Goal: Task Accomplishment & Management: Use online tool/utility

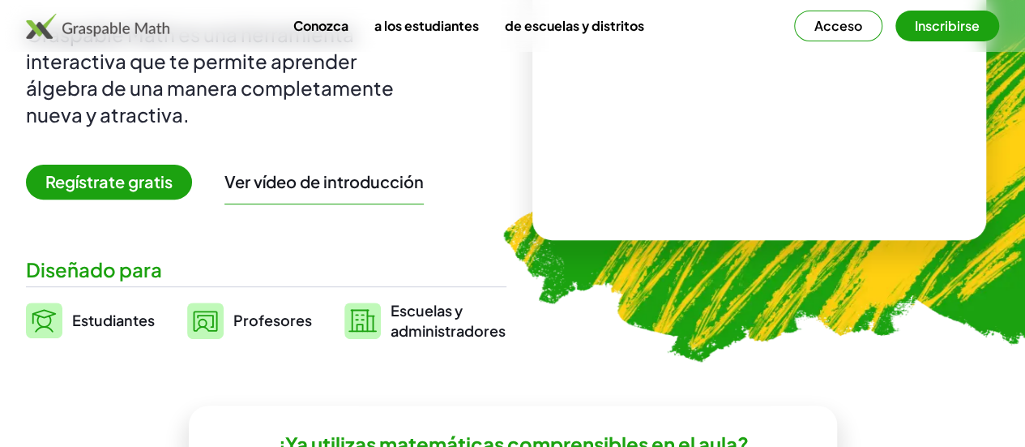
scroll to position [243, 0]
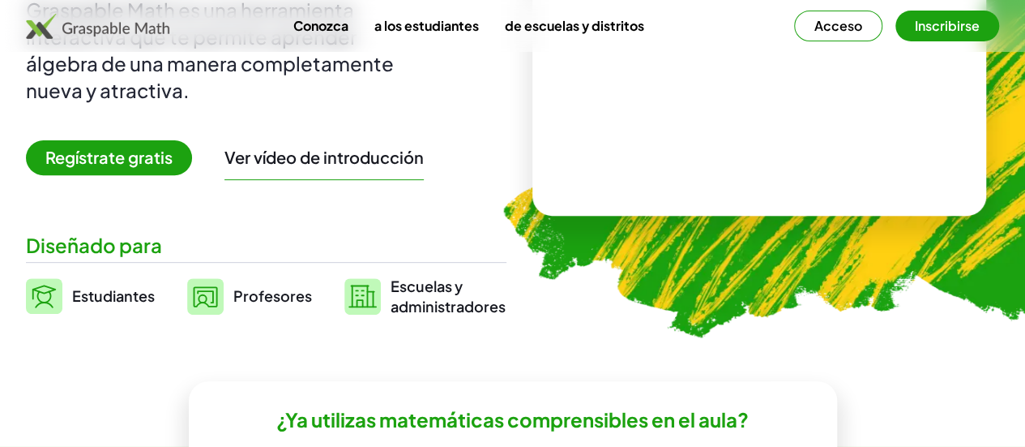
click at [165, 167] on font "Regístrate gratis" at bounding box center [108, 157] width 127 height 20
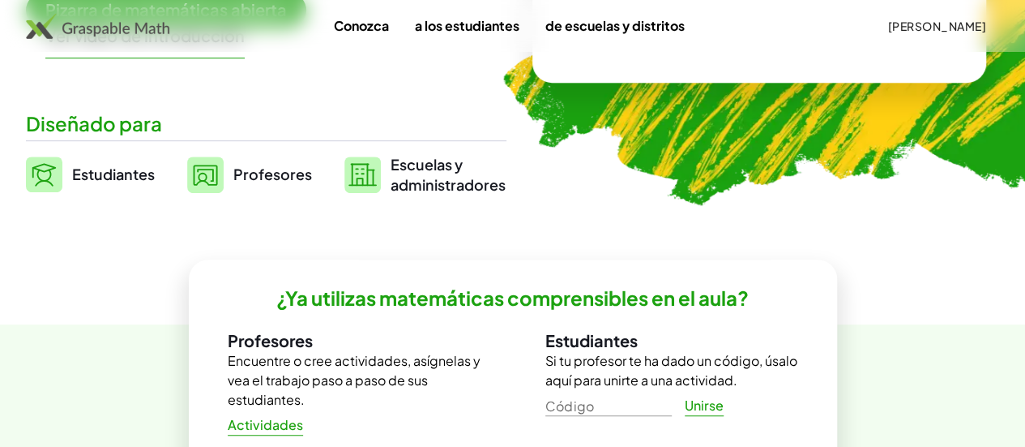
scroll to position [386, 0]
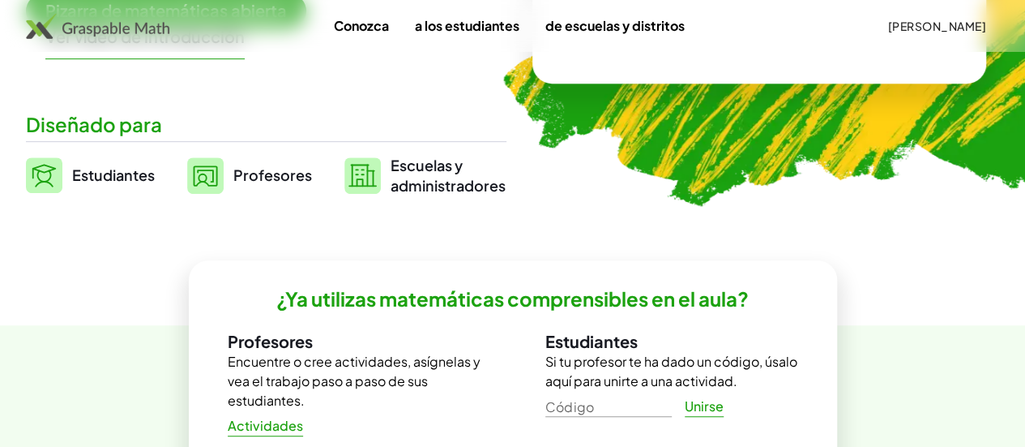
click at [251, 20] on font "Pizarra de matemáticas abierta" at bounding box center [166, 10] width 242 height 20
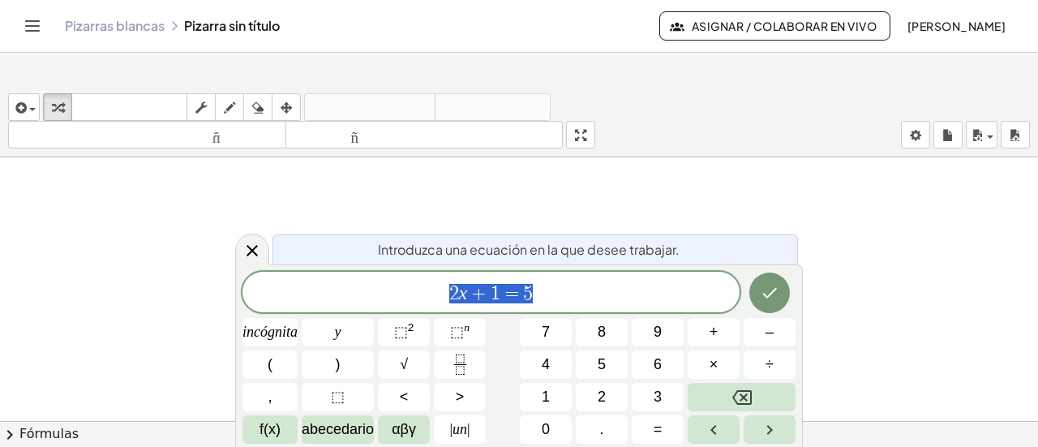
scroll to position [243, 0]
click at [200, 298] on div at bounding box center [519, 270] width 1038 height 713
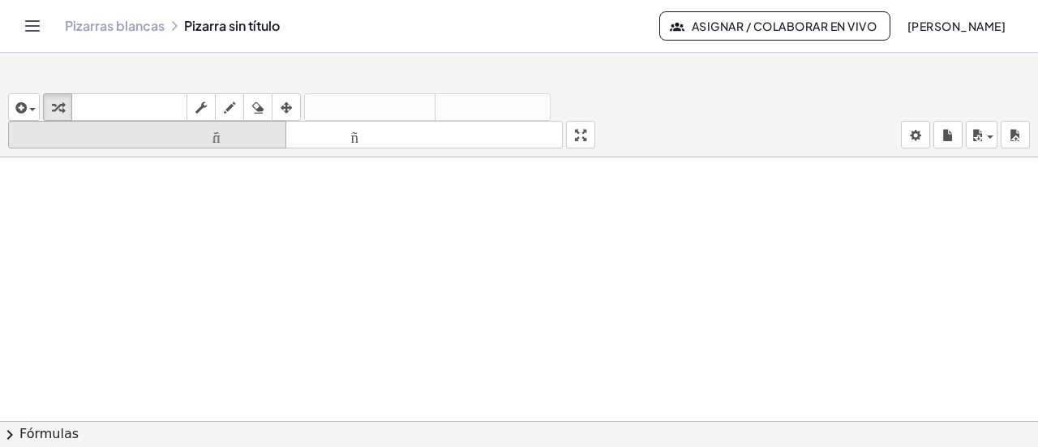
scroll to position [136, 0]
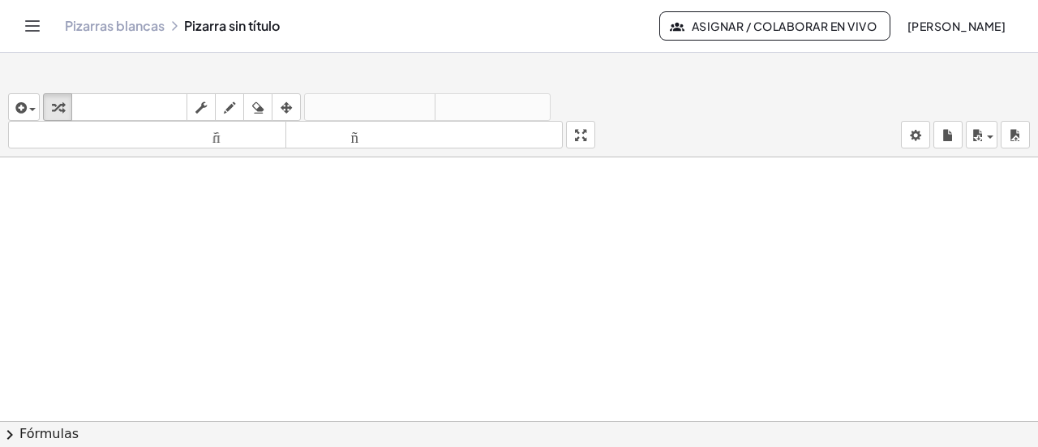
click at [40, 31] on icon "Cambiar navegación" at bounding box center [33, 26] width 14 height 10
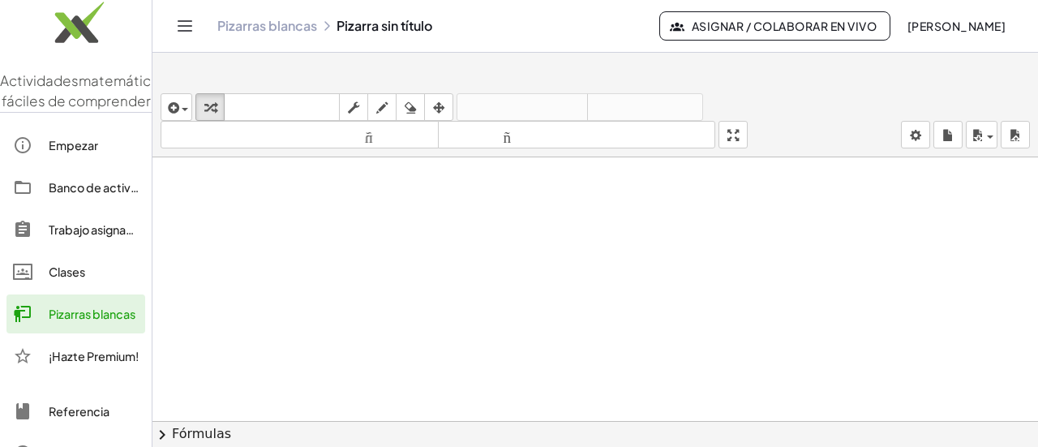
scroll to position [0, 0]
click at [195, 36] on icon "Cambiar navegación" at bounding box center [184, 25] width 19 height 19
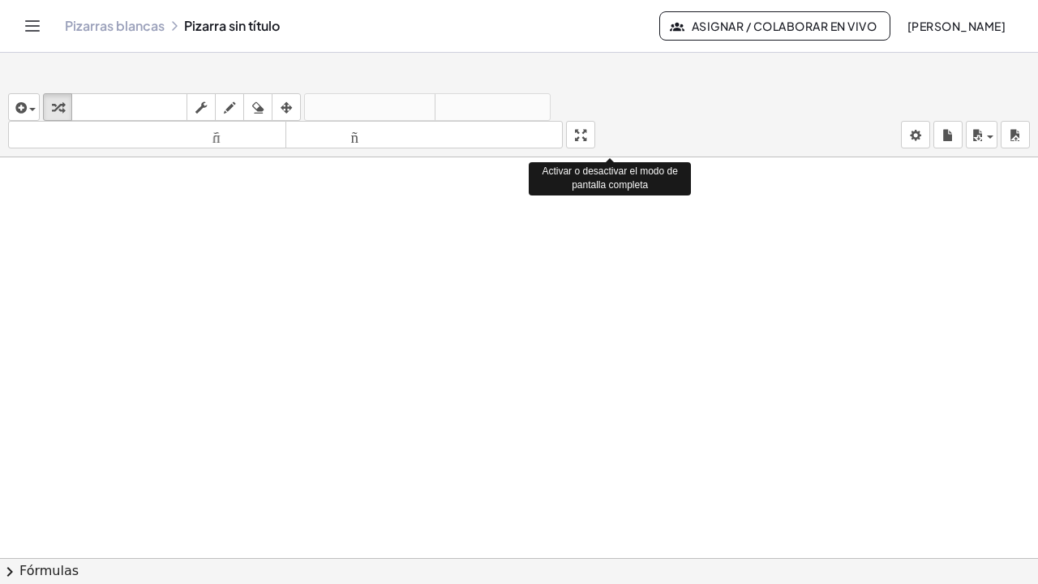
drag, startPoint x: 584, startPoint y: 140, endPoint x: 584, endPoint y: 238, distance: 98.1
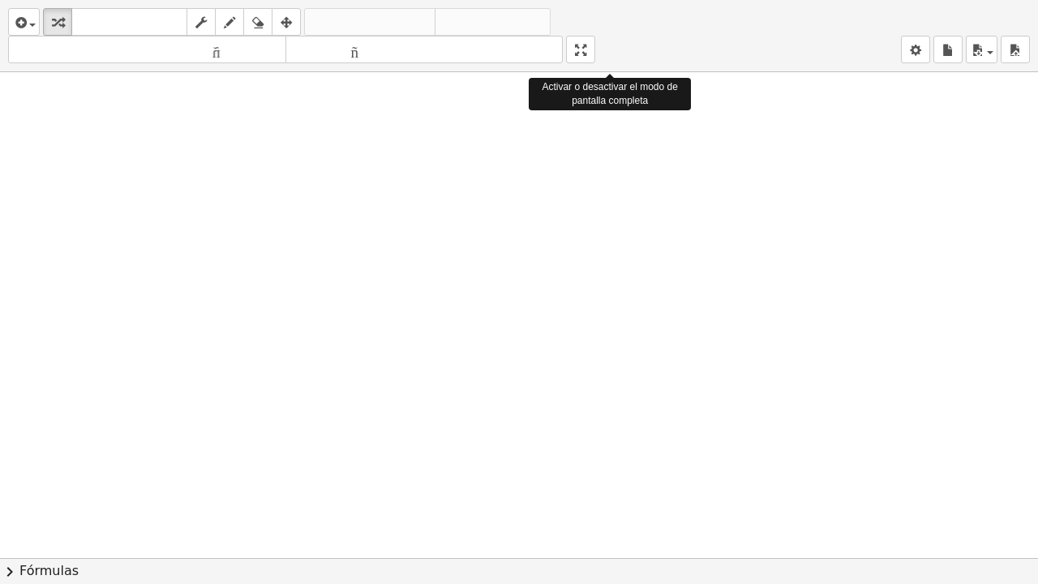
click at [584, 238] on div "insertar Seleccione uno: Expresión matemática Función Texto Vídeo de YouTube Gr…" at bounding box center [519, 292] width 1038 height 584
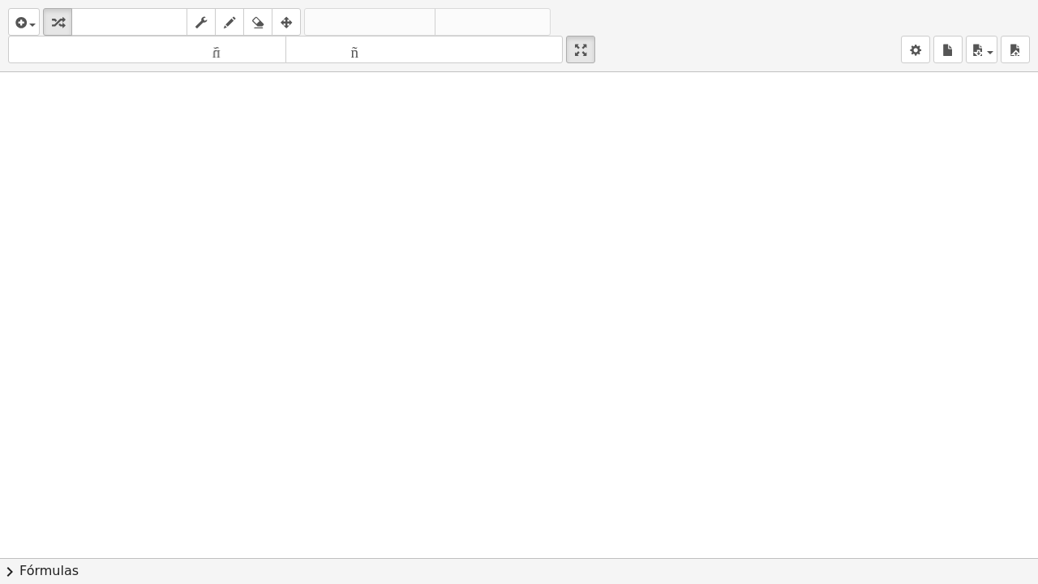
click at [377, 214] on div at bounding box center [519, 557] width 1038 height 971
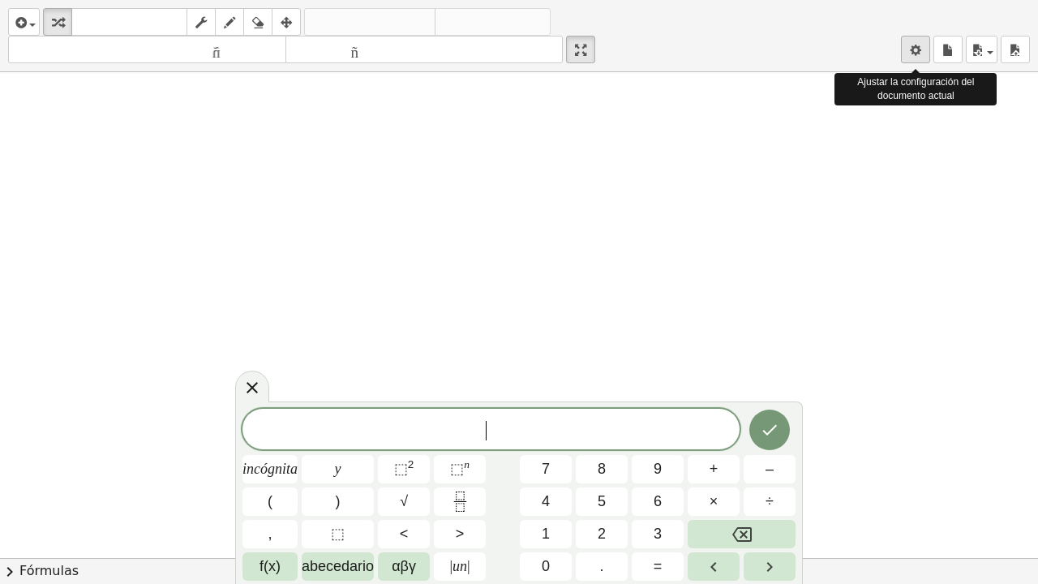
click at [916, 55] on icon "button" at bounding box center [915, 50] width 11 height 19
click at [914, 52] on icon "button" at bounding box center [915, 50] width 11 height 19
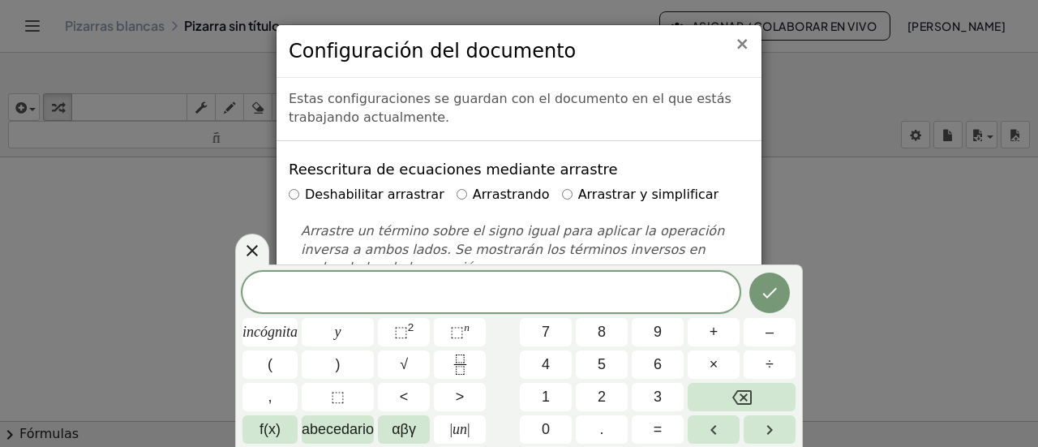
click at [746, 37] on font "×" at bounding box center [741, 43] width 15 height 19
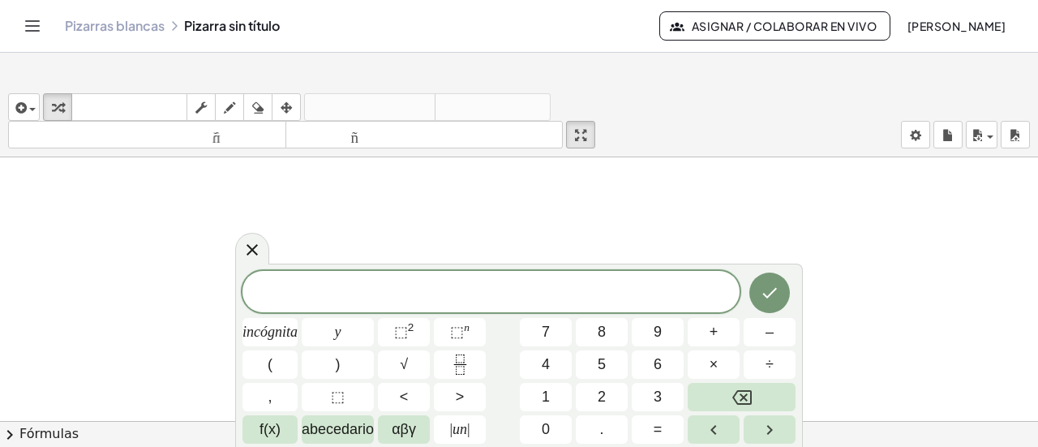
click at [42, 36] on icon "Cambiar navegación" at bounding box center [32, 25] width 19 height 19
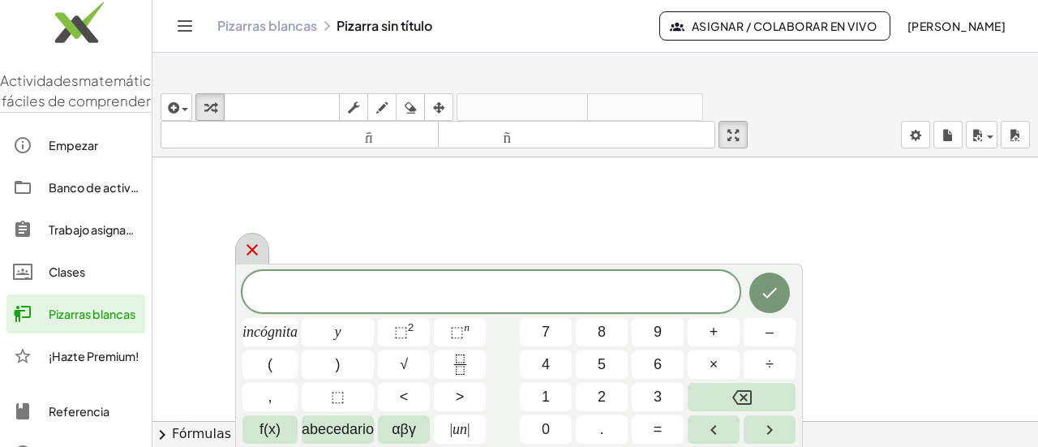
click at [256, 247] on icon at bounding box center [251, 249] width 19 height 19
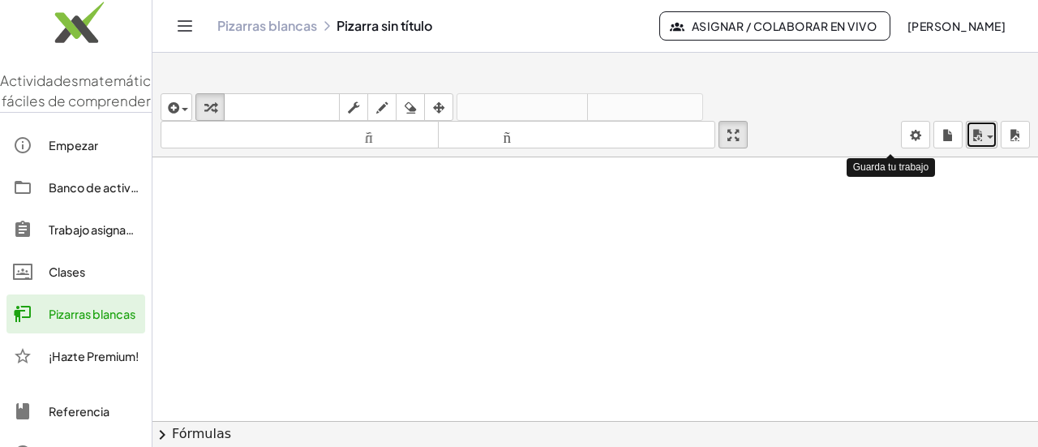
click at [991, 139] on span "button" at bounding box center [990, 136] width 6 height 3
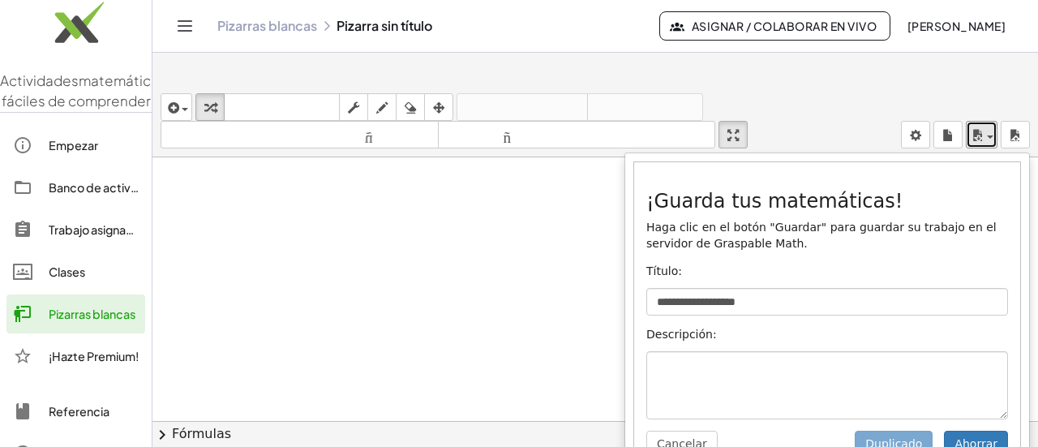
click at [536, 306] on div at bounding box center [594, 421] width 885 height 528
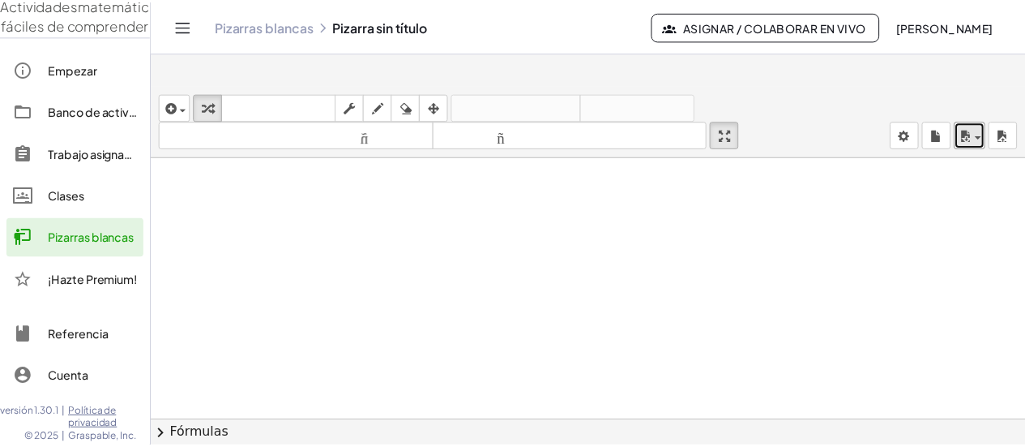
scroll to position [105, 0]
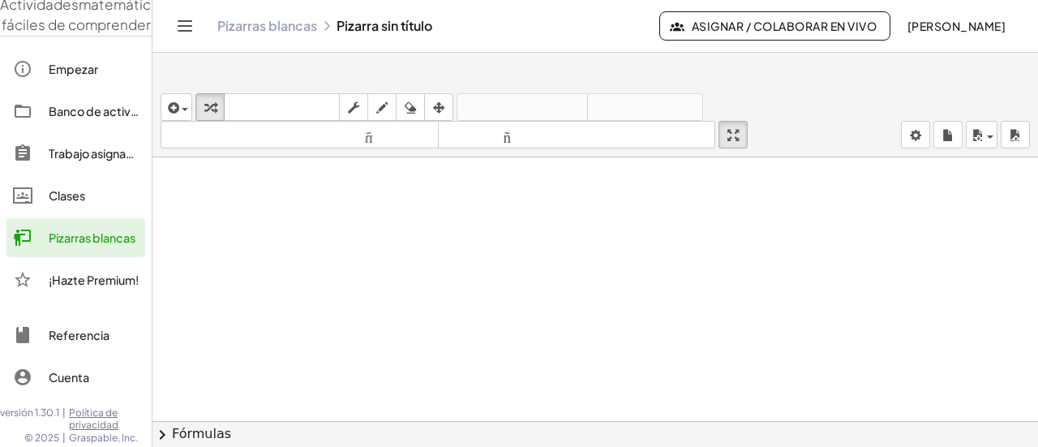
click at [89, 370] on font "Cuenta" at bounding box center [69, 377] width 41 height 15
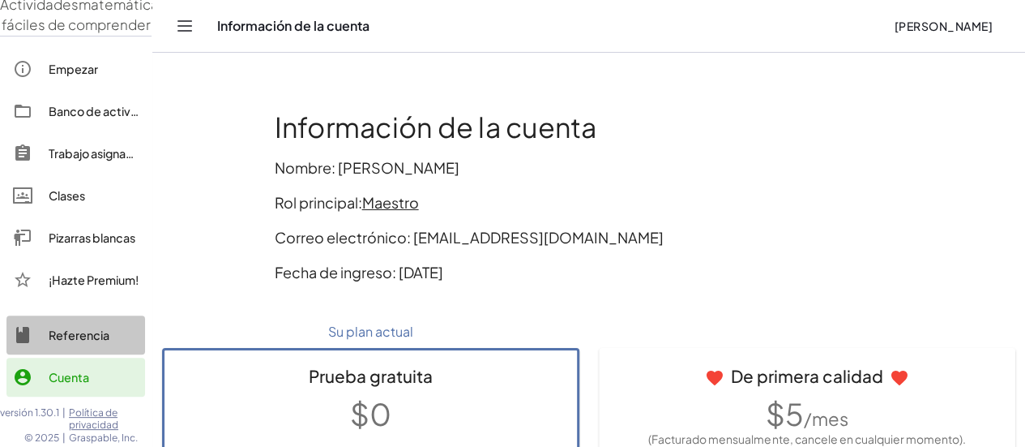
click at [89, 328] on font "Referencia" at bounding box center [79, 335] width 61 height 15
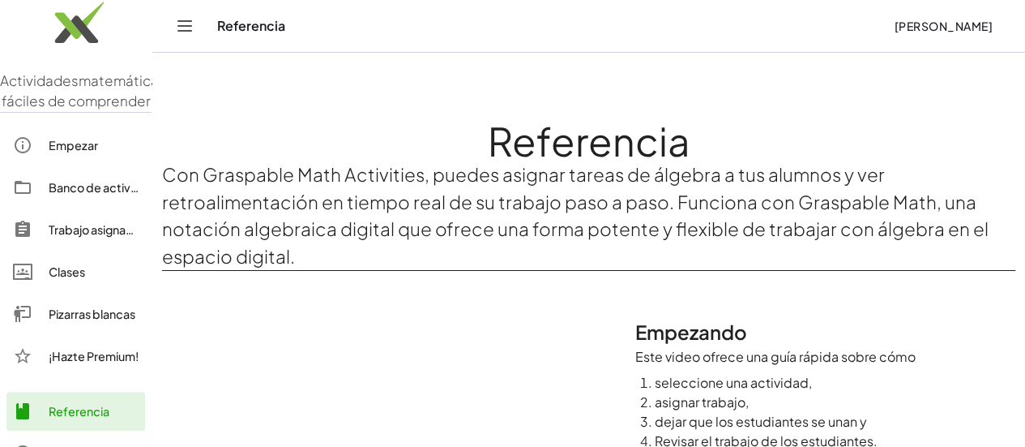
click at [98, 143] on font "Empezar" at bounding box center [73, 145] width 49 height 15
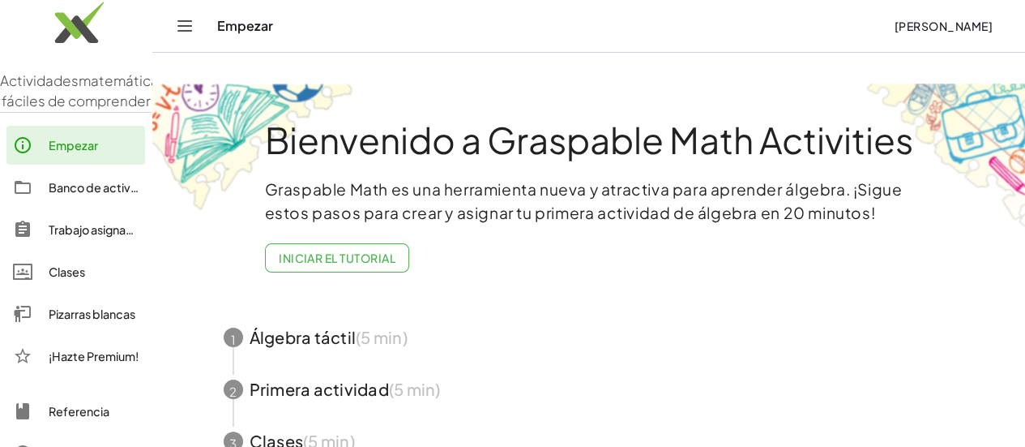
click at [195, 36] on icon "Cambiar navegación" at bounding box center [184, 25] width 19 height 19
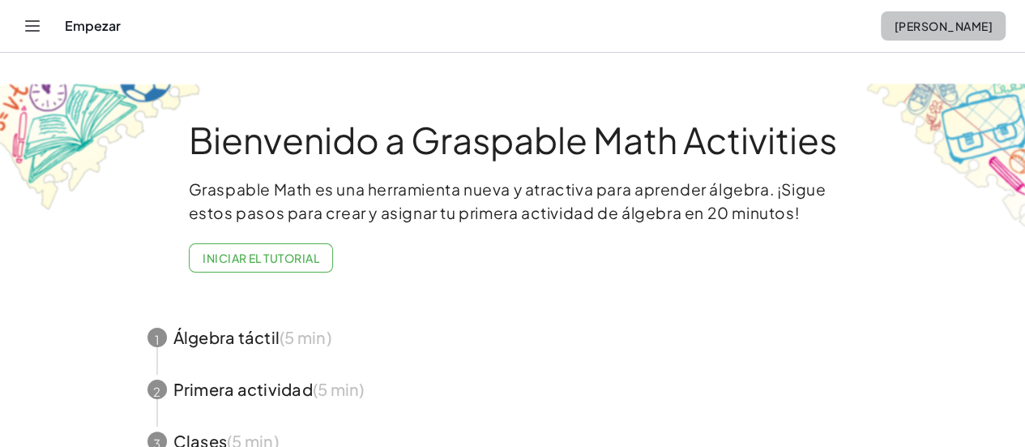
click at [906, 33] on font "[PERSON_NAME]" at bounding box center [944, 26] width 98 height 15
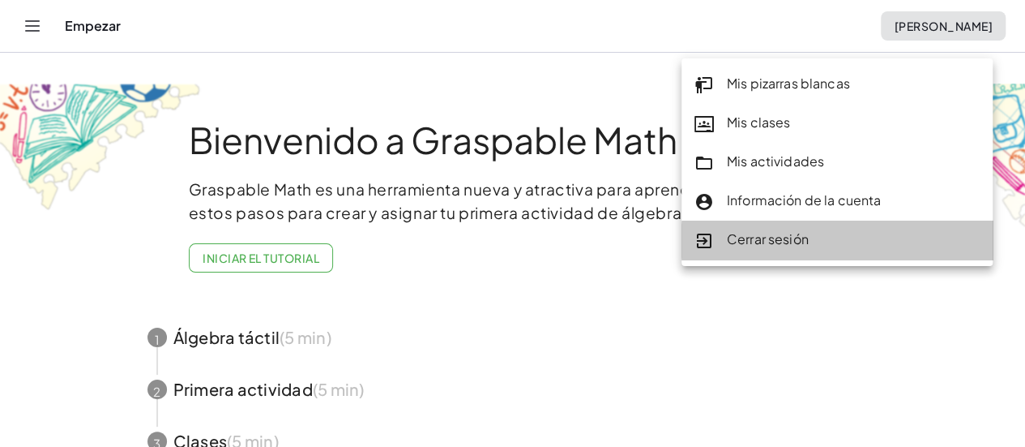
click at [781, 238] on font "Cerrar sesión" at bounding box center [768, 238] width 82 height 17
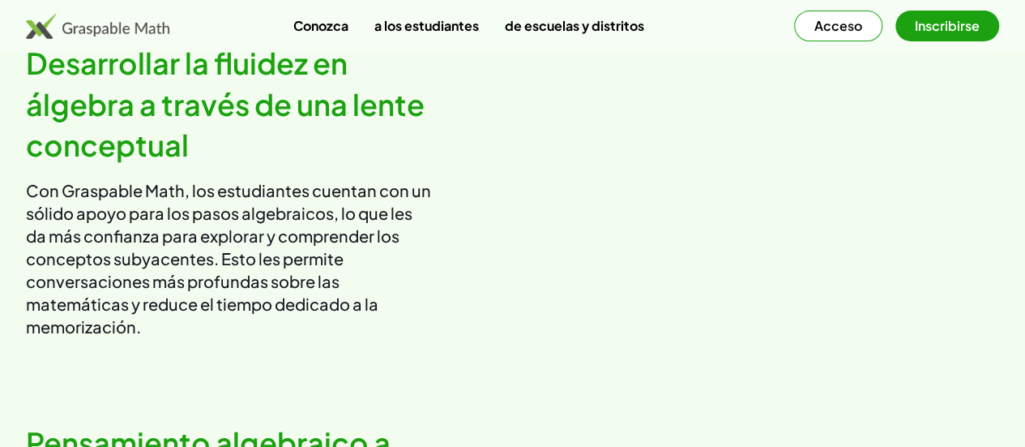
scroll to position [730, 0]
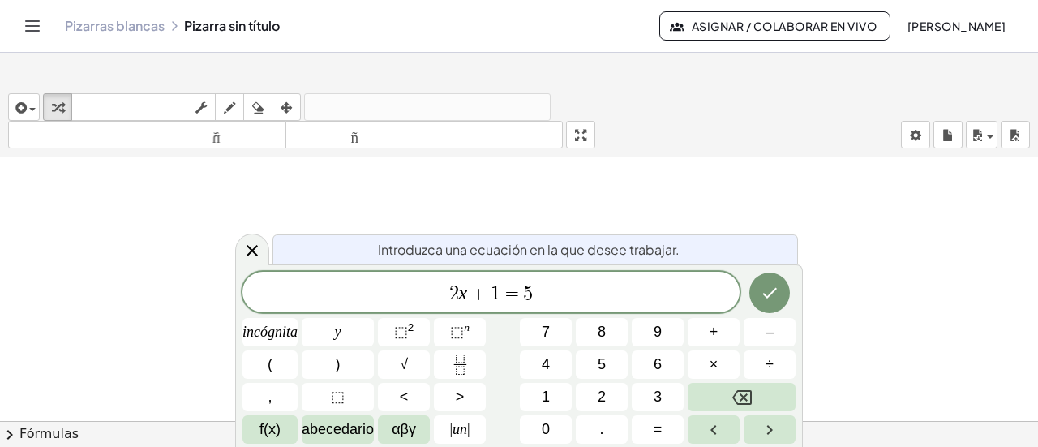
click at [42, 36] on icon "Cambiar navegación" at bounding box center [32, 25] width 19 height 19
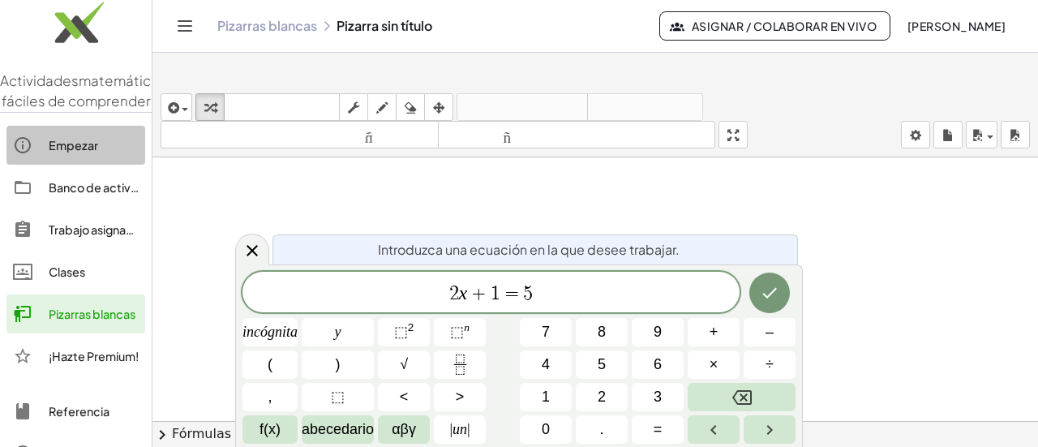
click at [98, 152] on font "Empezar" at bounding box center [73, 145] width 49 height 15
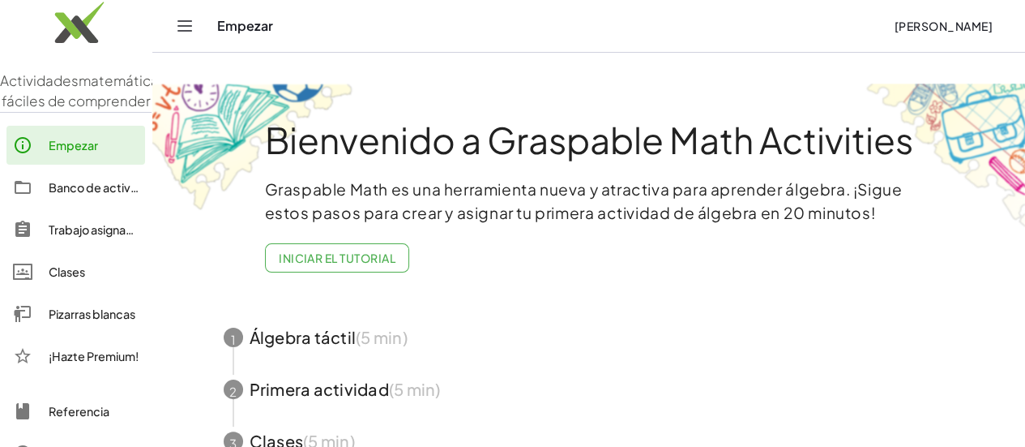
click at [195, 36] on icon "Cambiar navegación" at bounding box center [184, 25] width 19 height 19
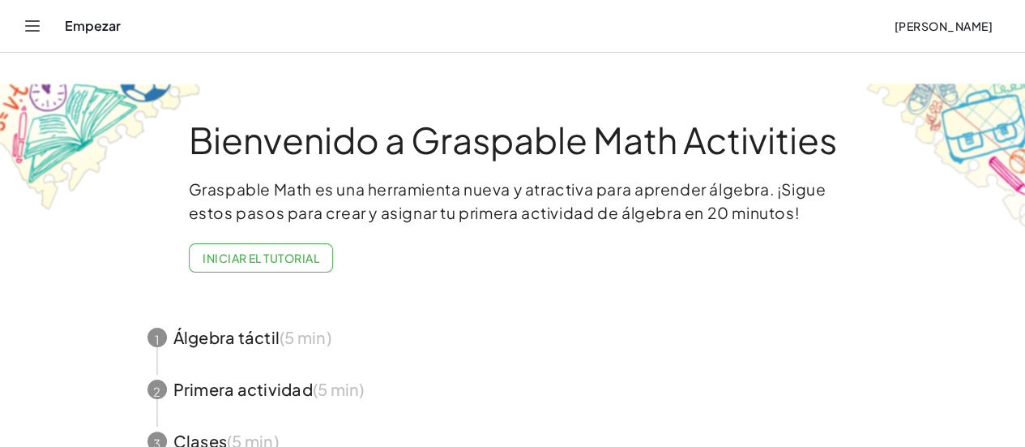
click at [42, 36] on icon "Cambiar navegación" at bounding box center [32, 25] width 19 height 19
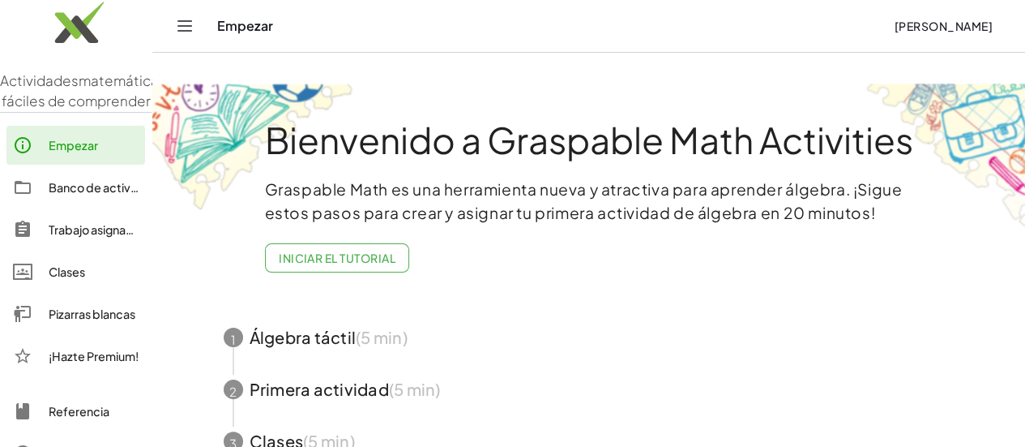
click at [102, 314] on font "Pizarras blancas" at bounding box center [92, 313] width 87 height 15
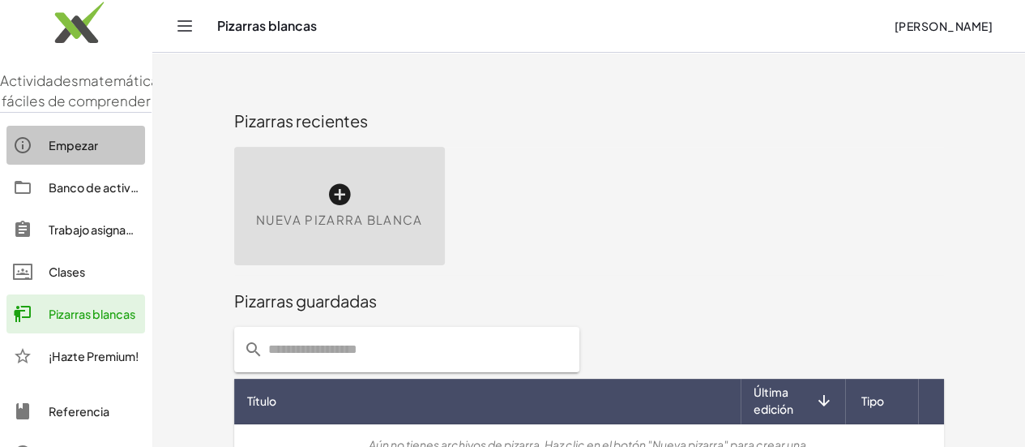
click at [98, 152] on font "Empezar" at bounding box center [73, 145] width 49 height 15
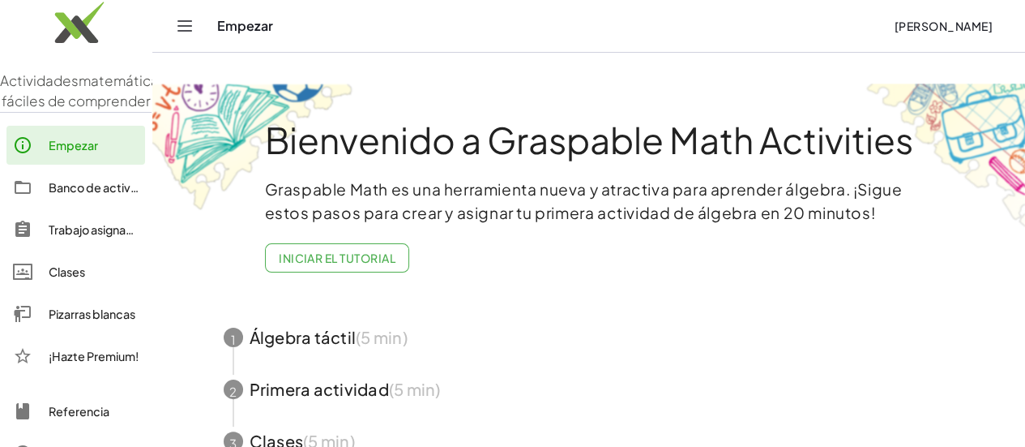
click at [402, 34] on div "Empezar" at bounding box center [549, 26] width 664 height 16
click at [195, 36] on icon "Cambiar navegación" at bounding box center [184, 25] width 19 height 19
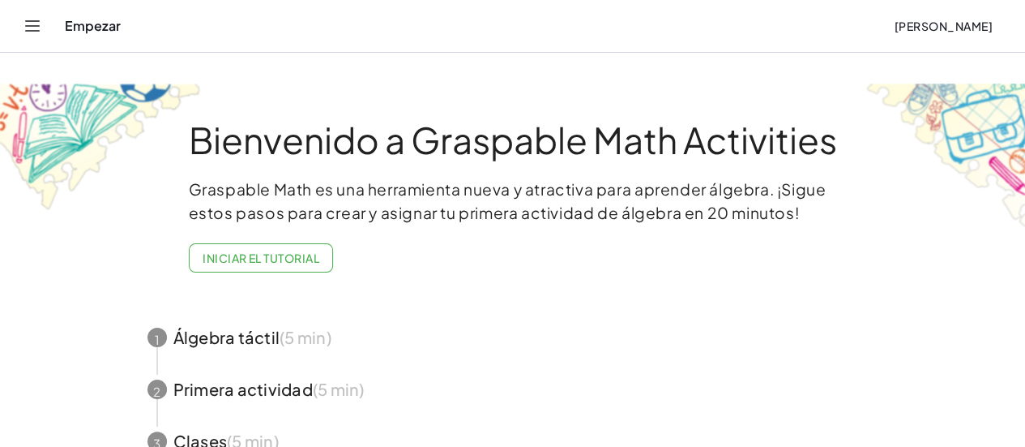
click at [42, 36] on icon "Cambiar navegación" at bounding box center [32, 25] width 19 height 19
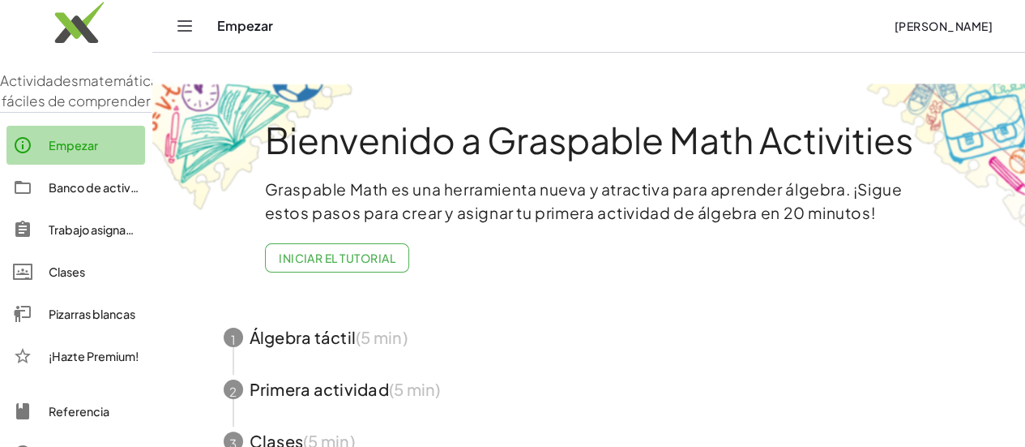
click at [94, 147] on font "Empezar" at bounding box center [73, 145] width 49 height 15
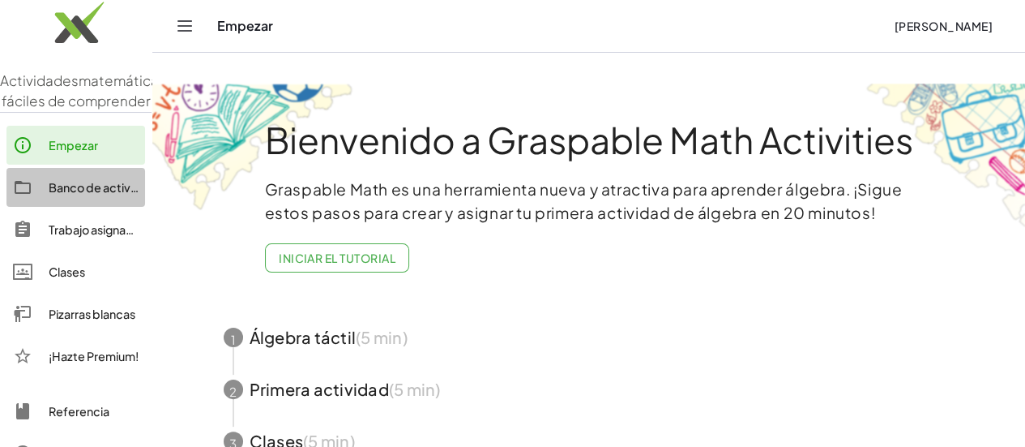
click at [97, 195] on font "Banco de actividades" at bounding box center [109, 187] width 120 height 15
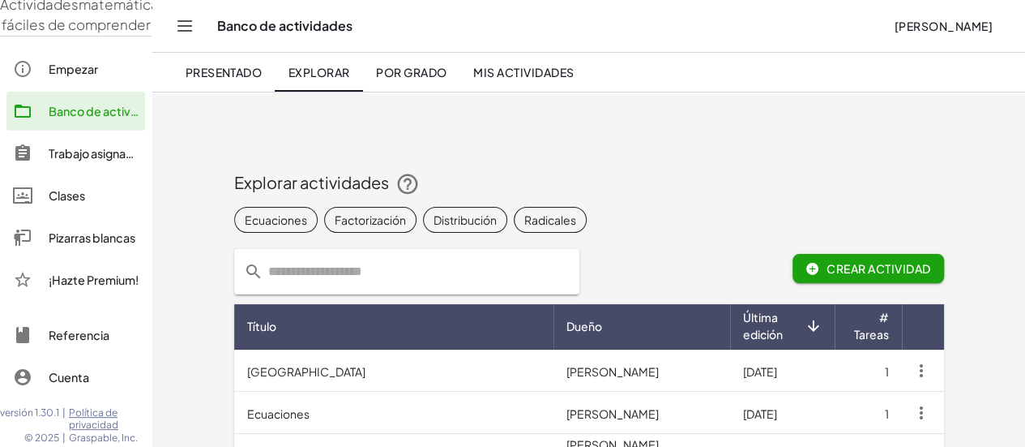
scroll to position [105, 0]
click at [135, 230] on font "Pizarras blancas" at bounding box center [92, 237] width 87 height 15
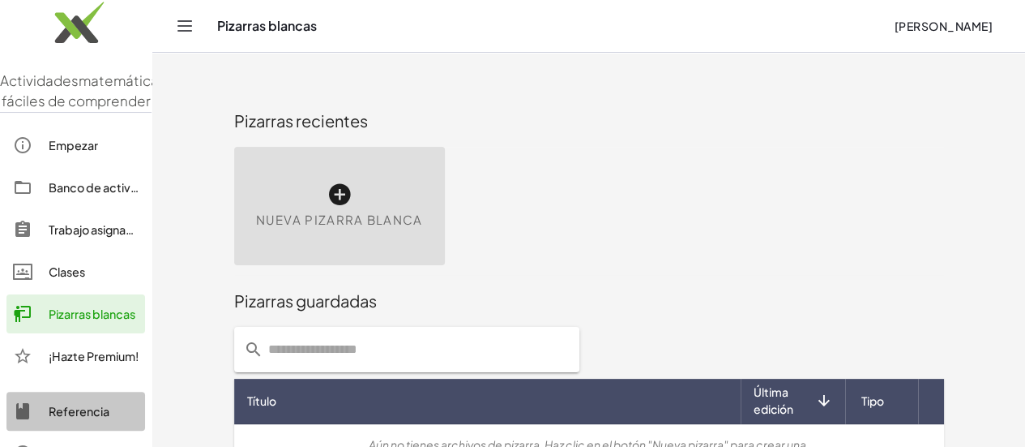
click at [109, 415] on font "Referencia" at bounding box center [79, 411] width 61 height 15
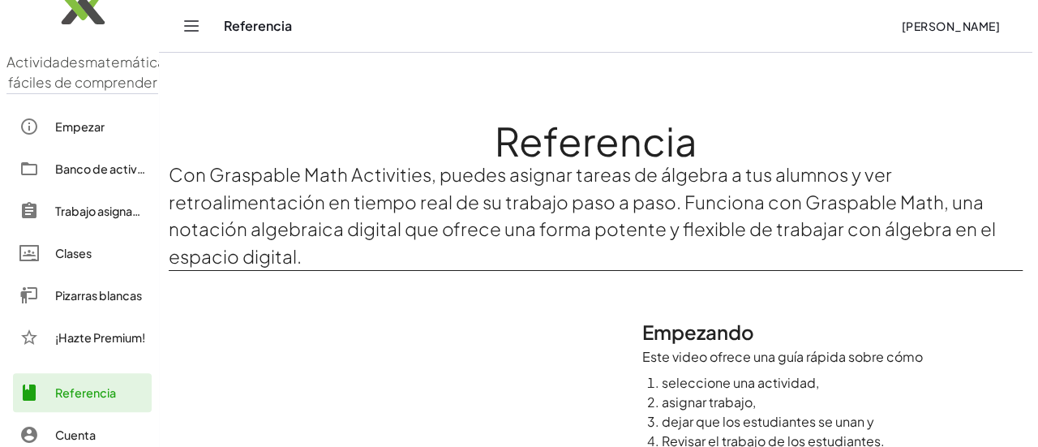
scroll to position [3, 0]
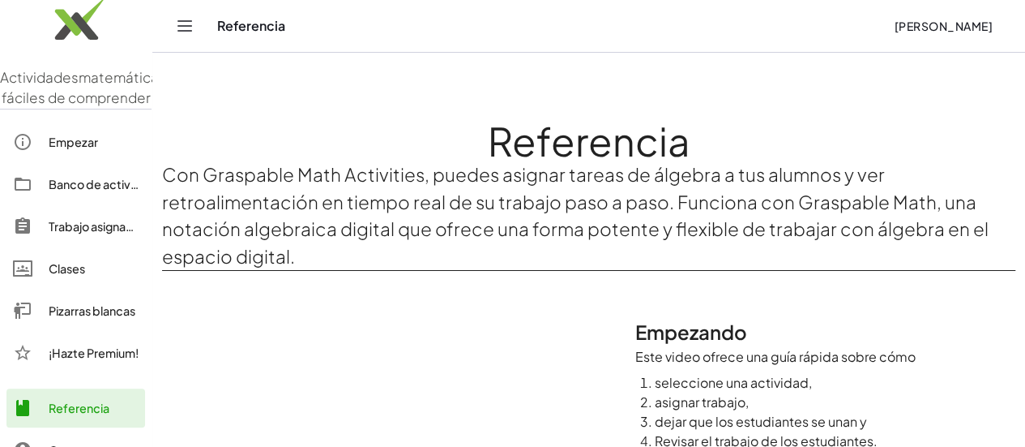
click at [139, 273] on div "Clases" at bounding box center [94, 268] width 90 height 19
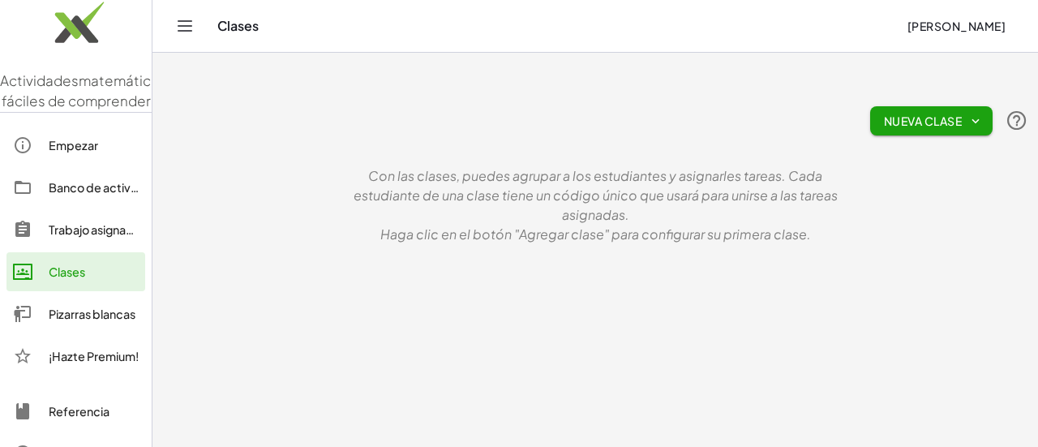
click at [884, 118] on font "Nueva clase" at bounding box center [923, 120] width 78 height 15
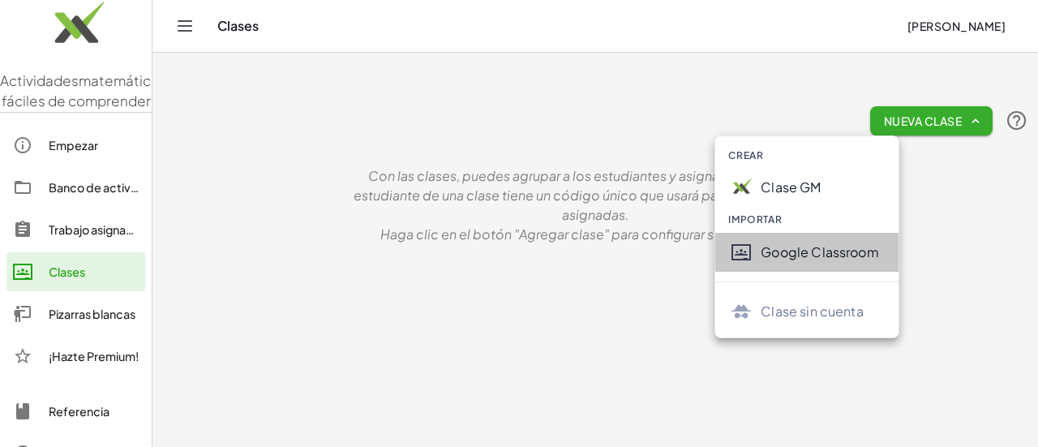
click at [804, 260] on font "Google Classroom" at bounding box center [819, 251] width 118 height 17
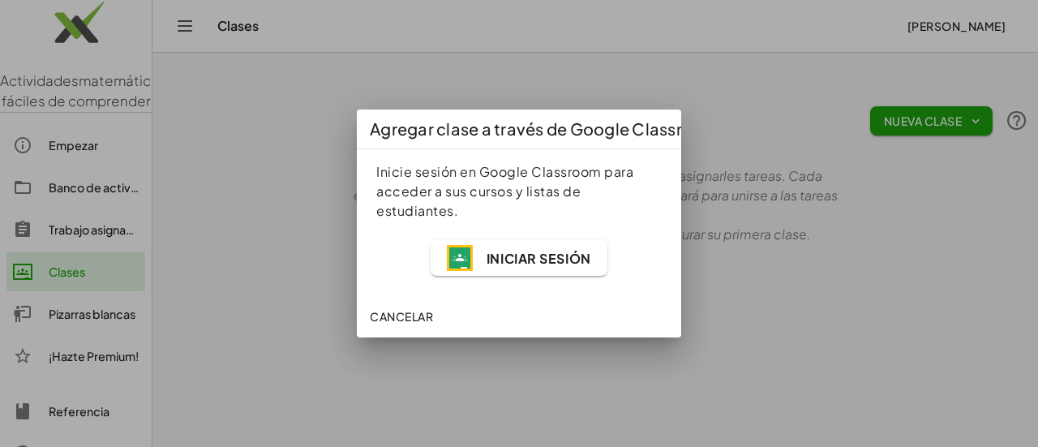
click at [433, 323] on font "Cancelar" at bounding box center [401, 316] width 63 height 15
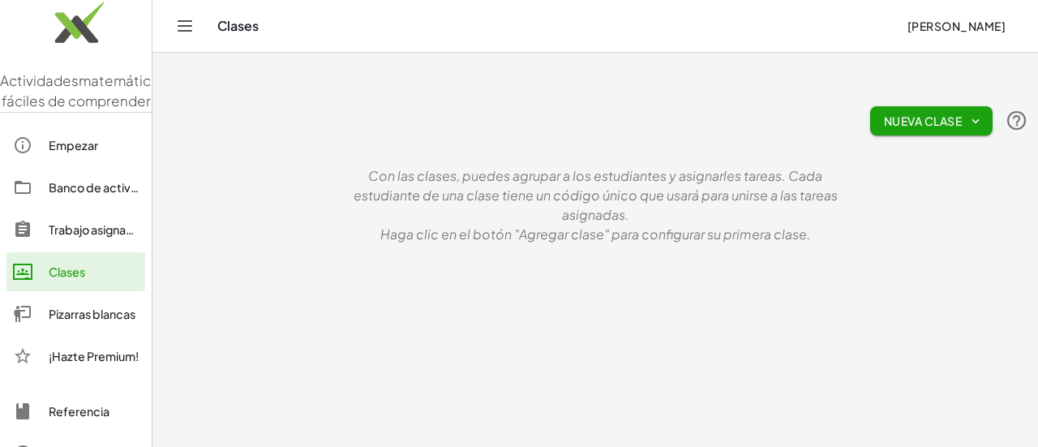
click at [85, 273] on font "Clases" at bounding box center [67, 271] width 36 height 15
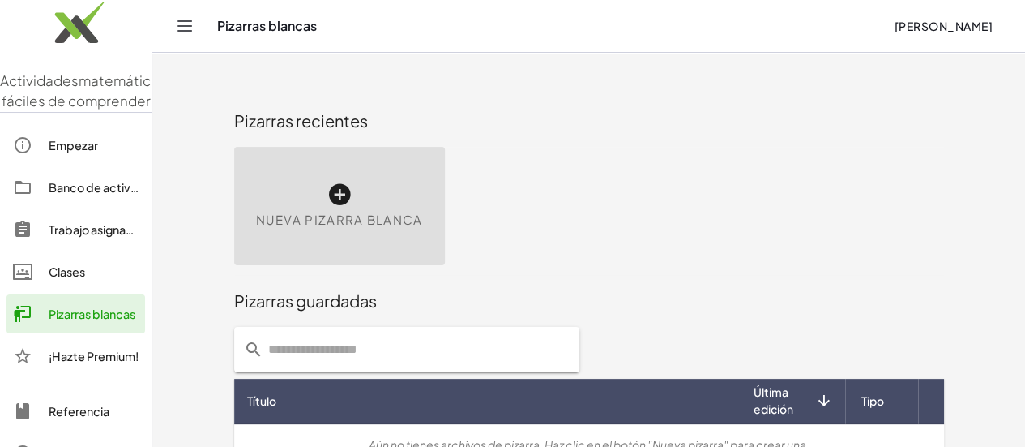
click at [353, 198] on icon at bounding box center [340, 195] width 26 height 26
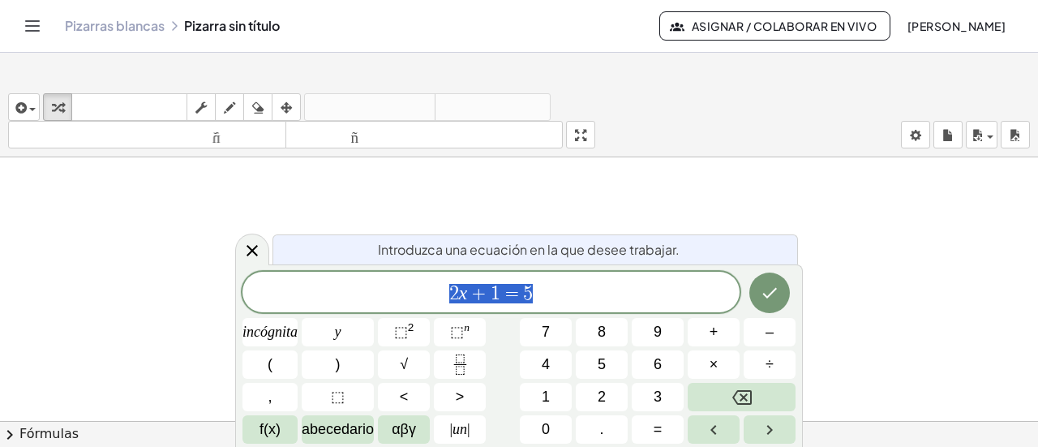
click at [348, 191] on div at bounding box center [519, 428] width 1038 height 543
